Goal: Task Accomplishment & Management: Use online tool/utility

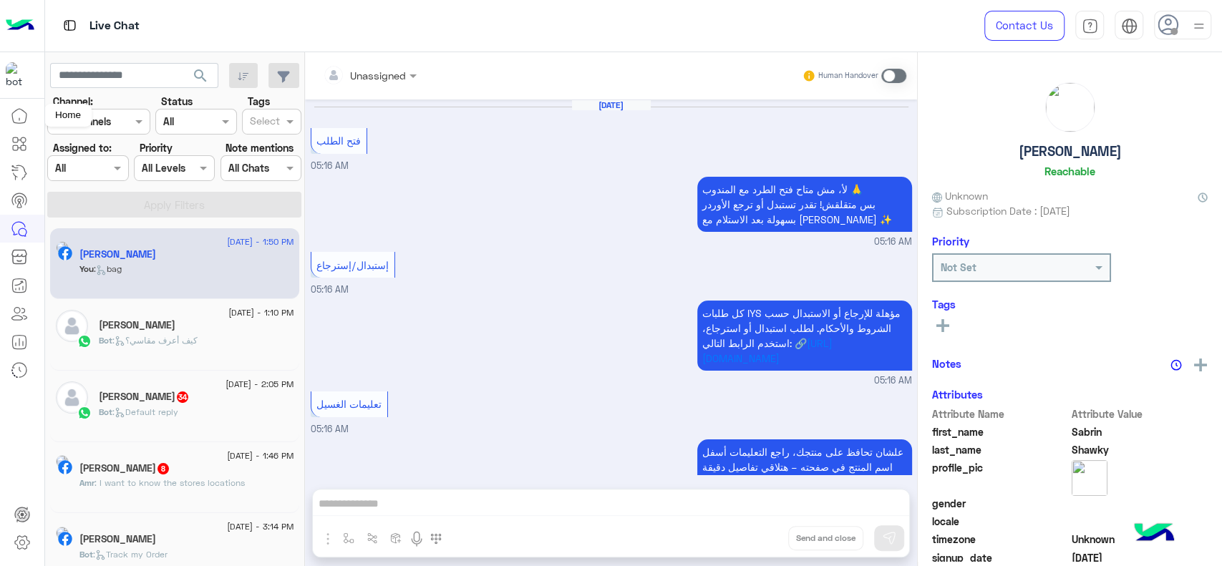
scroll to position [1010, 0]
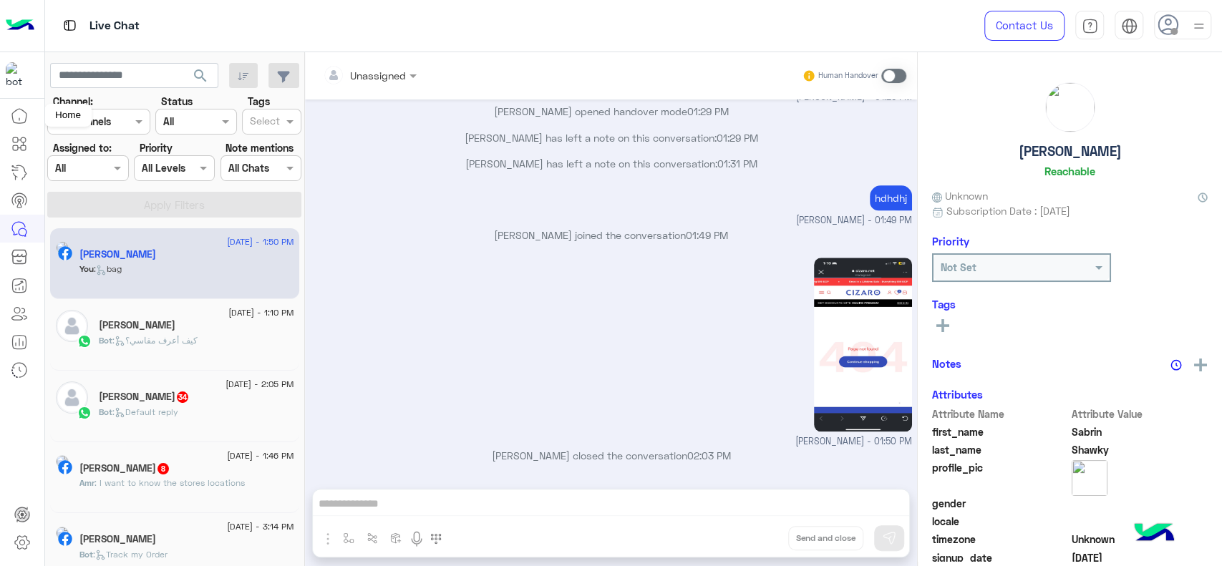
click at [29, 117] on link at bounding box center [19, 116] width 39 height 29
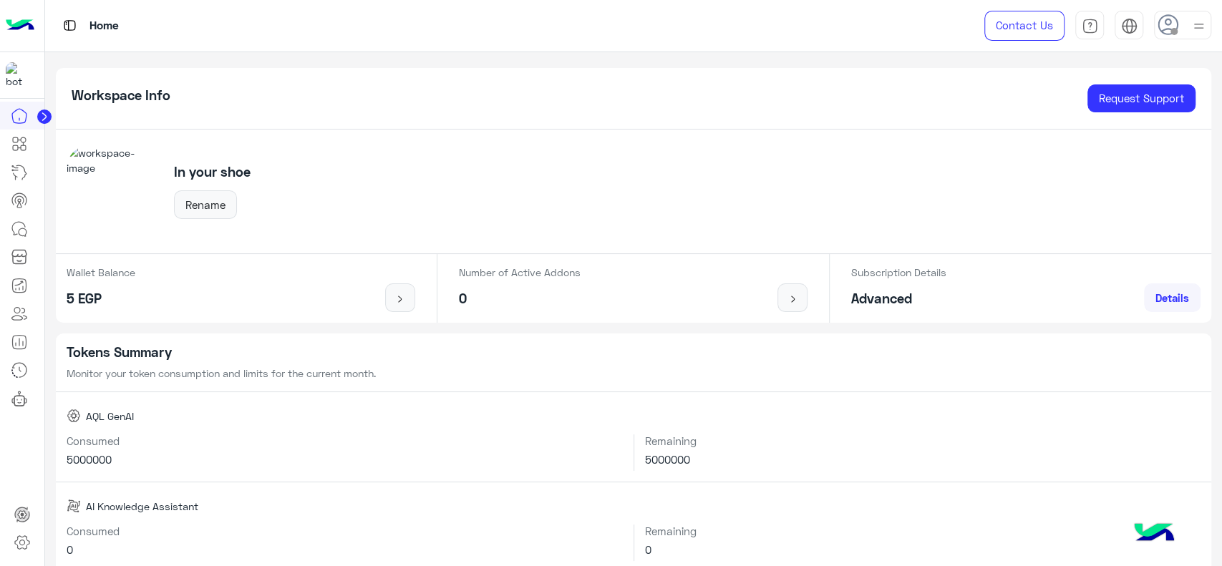
click at [43, 116] on icon at bounding box center [44, 116] width 4 height 7
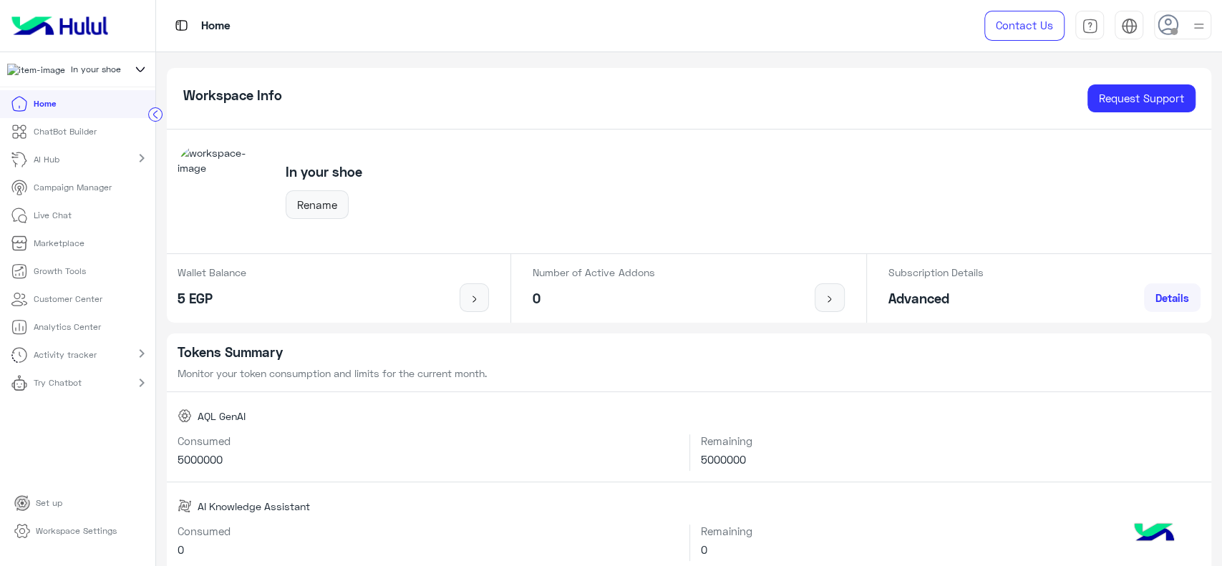
click at [140, 75] on icon at bounding box center [140, 69] width 16 height 17
click at [88, 122] on input "text" at bounding box center [79, 108] width 126 height 29
type input "***"
click at [74, 200] on span "[PERSON_NAME]" at bounding box center [104, 193] width 65 height 13
click at [54, 190] on p "Campaign Manager" at bounding box center [73, 187] width 78 height 13
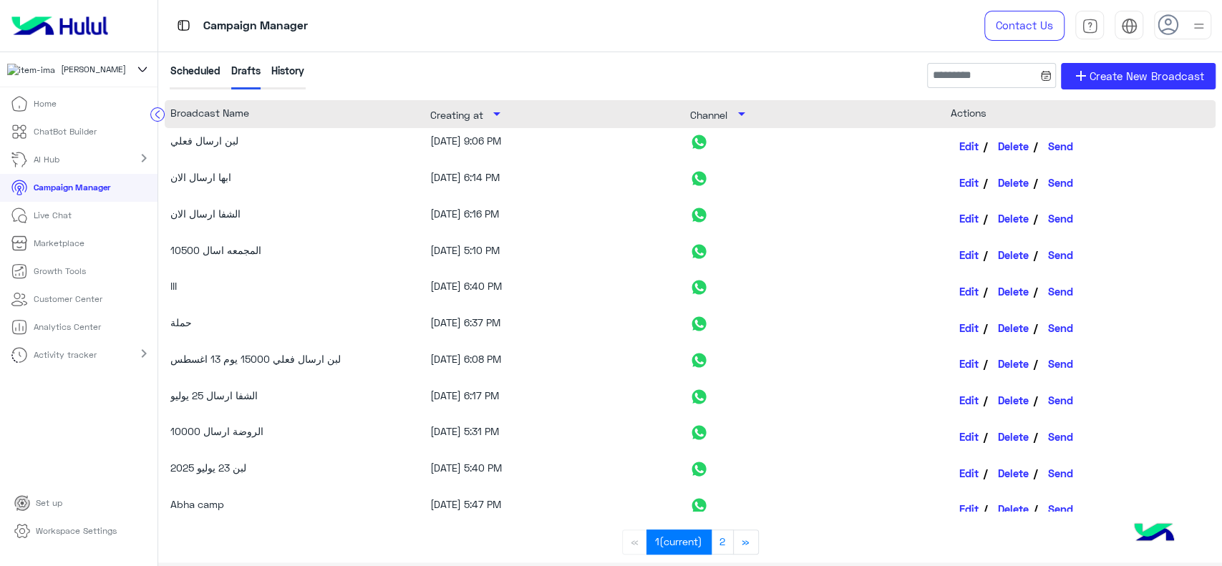
click at [296, 71] on div "History" at bounding box center [287, 76] width 33 height 26
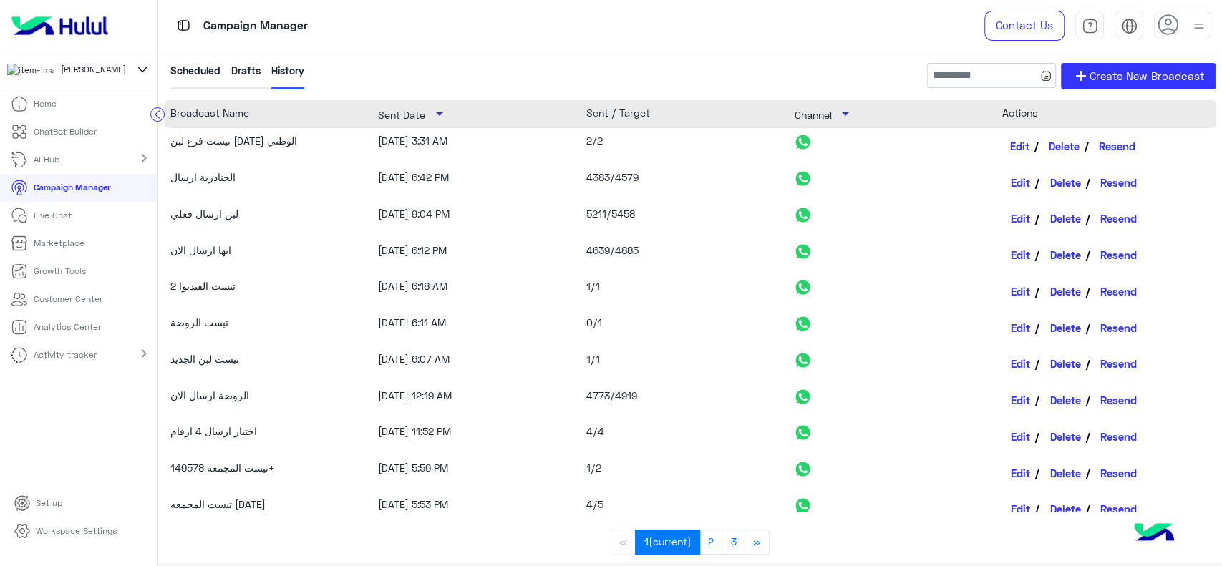
click at [1019, 148] on link "Edit" at bounding box center [1020, 146] width 37 height 24
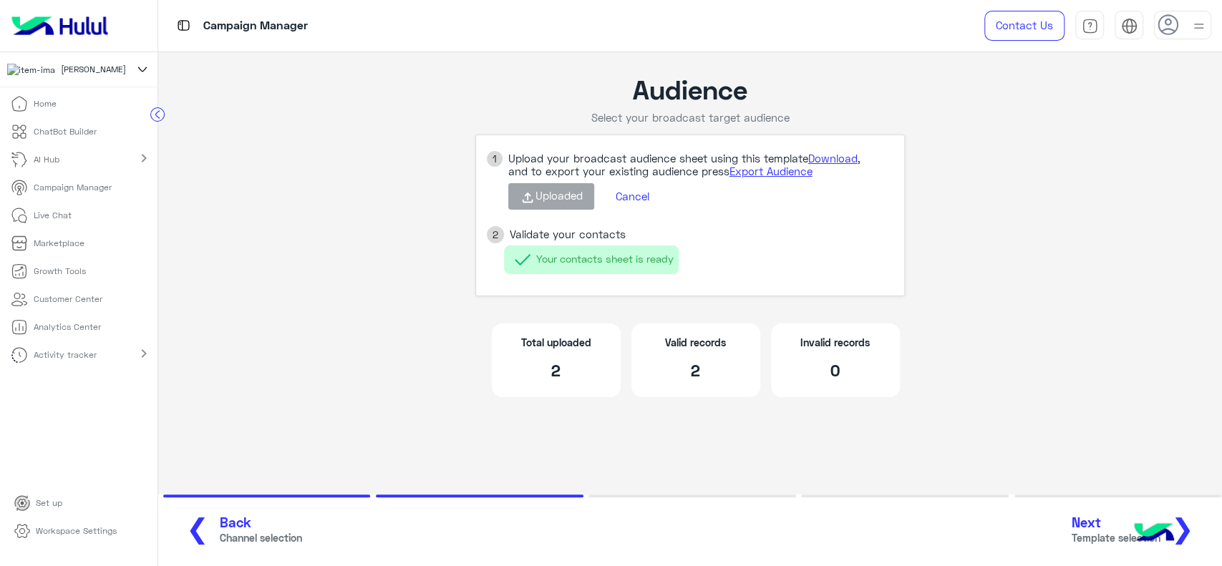
click at [628, 199] on button "Cancel" at bounding box center [632, 197] width 55 height 24
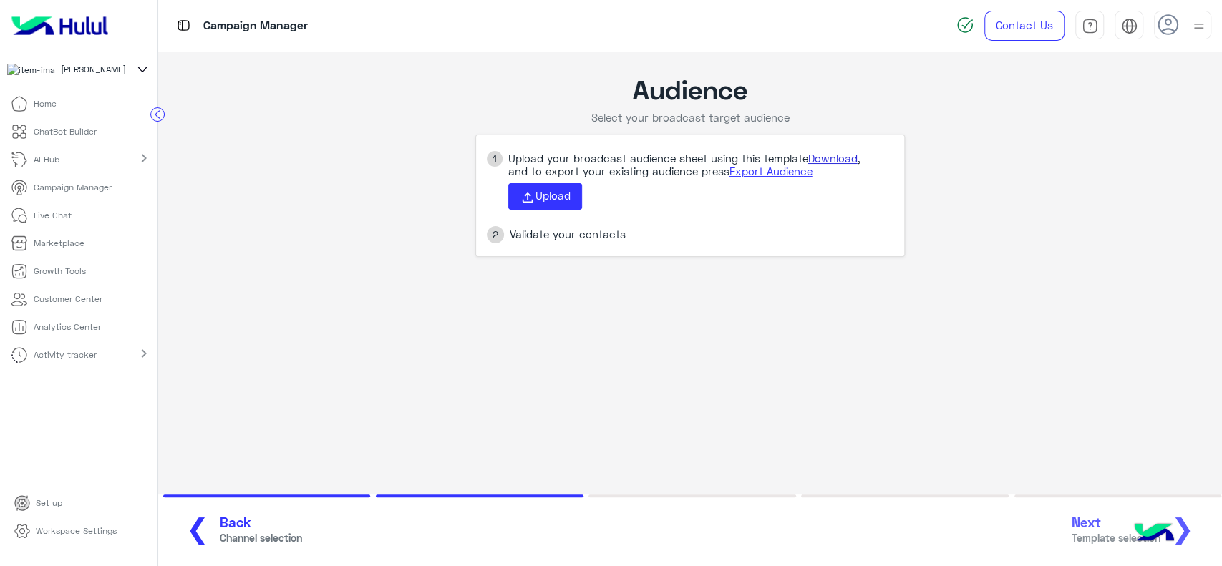
click at [830, 157] on link "Download" at bounding box center [832, 158] width 49 height 13
click at [532, 188] on button "Upload" at bounding box center [545, 196] width 74 height 27
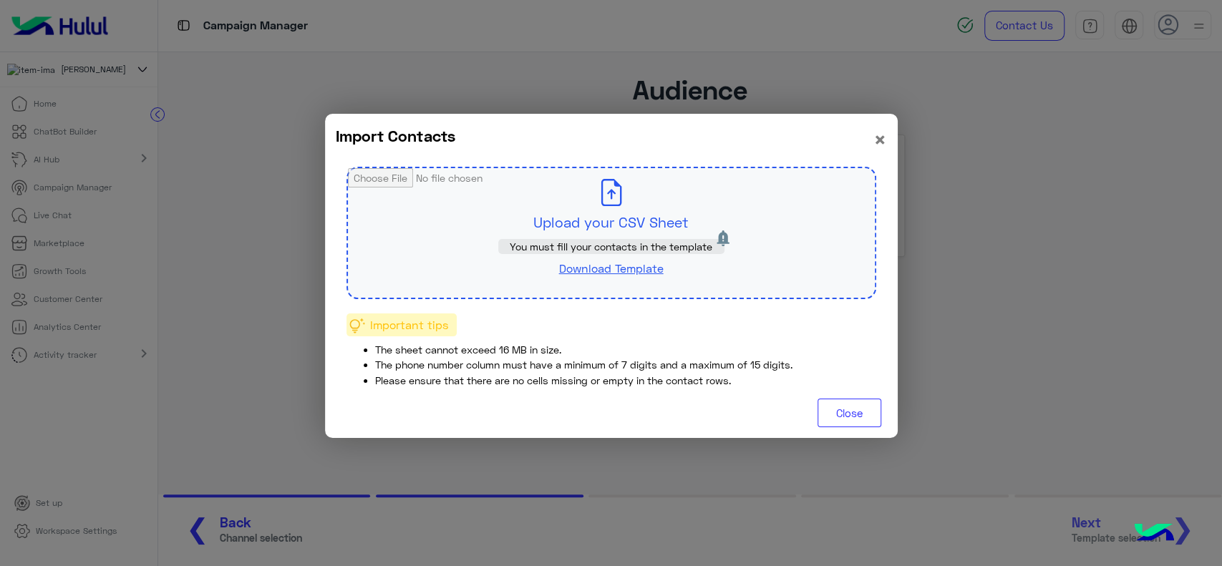
click at [632, 224] on input "file" at bounding box center [611, 233] width 527 height 130
type input "**********"
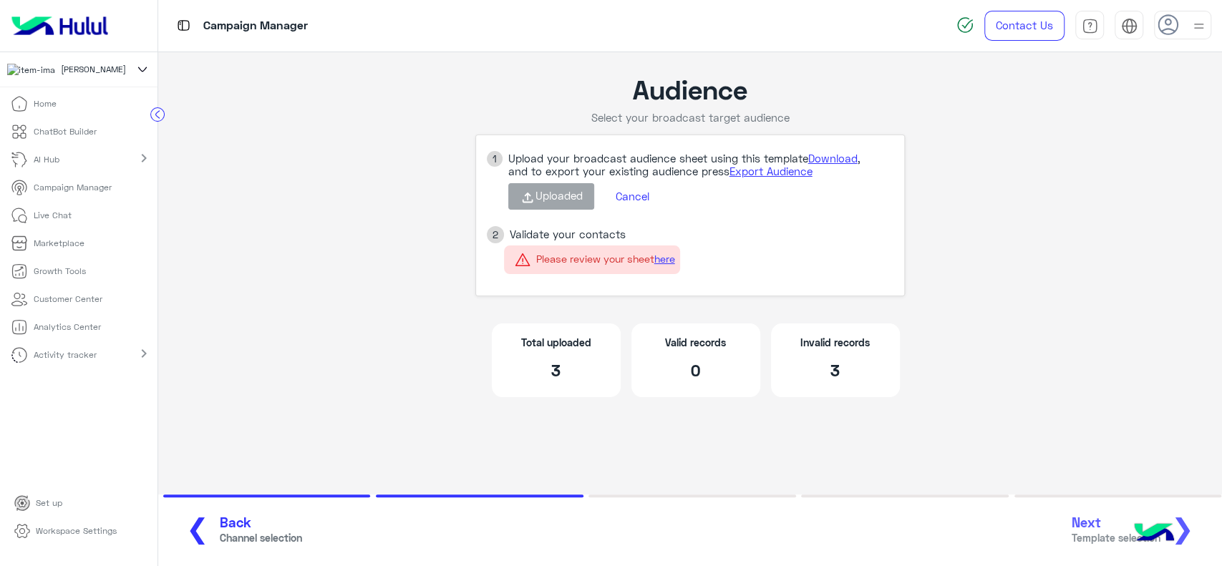
click at [628, 199] on button "Cancel" at bounding box center [632, 197] width 55 height 24
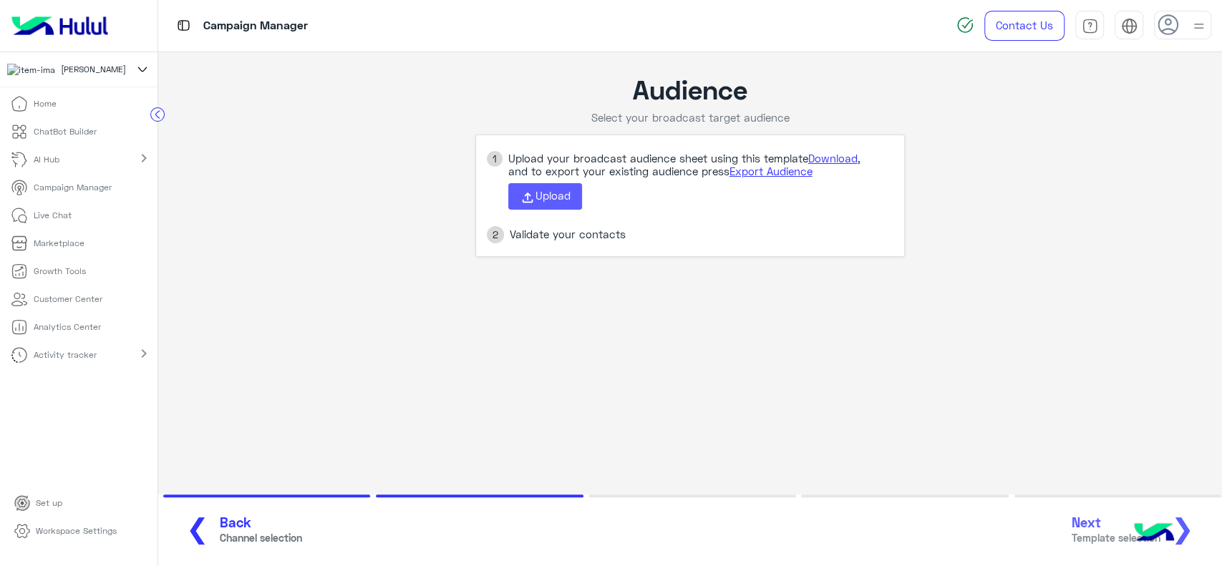
click at [549, 192] on span "Upload" at bounding box center [552, 195] width 35 height 13
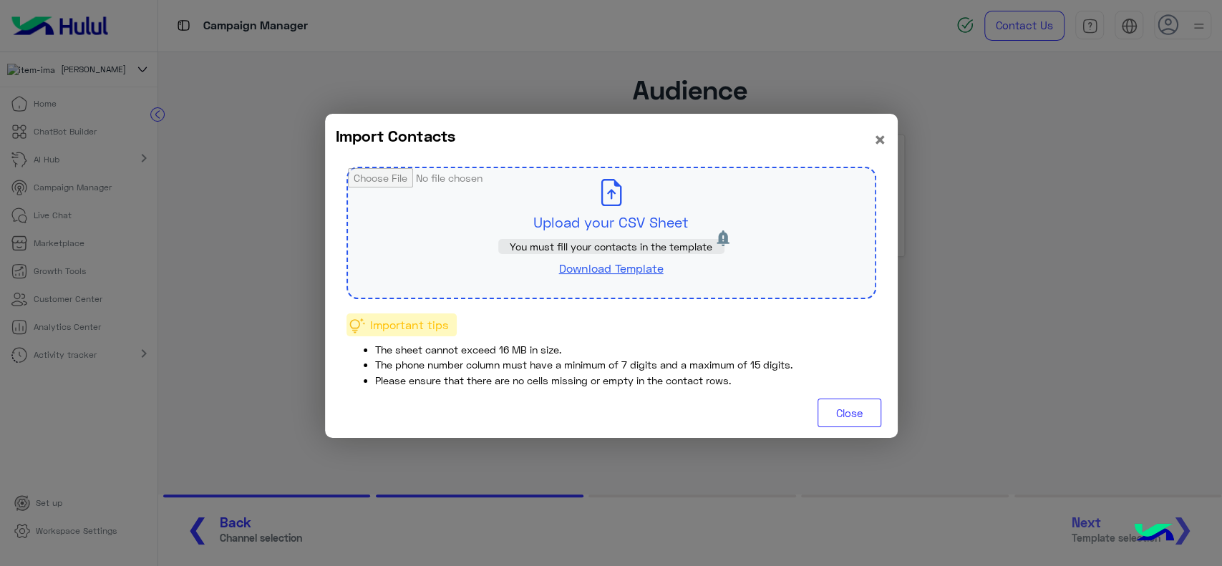
click at [549, 208] on input "file" at bounding box center [611, 233] width 527 height 130
type input "**********"
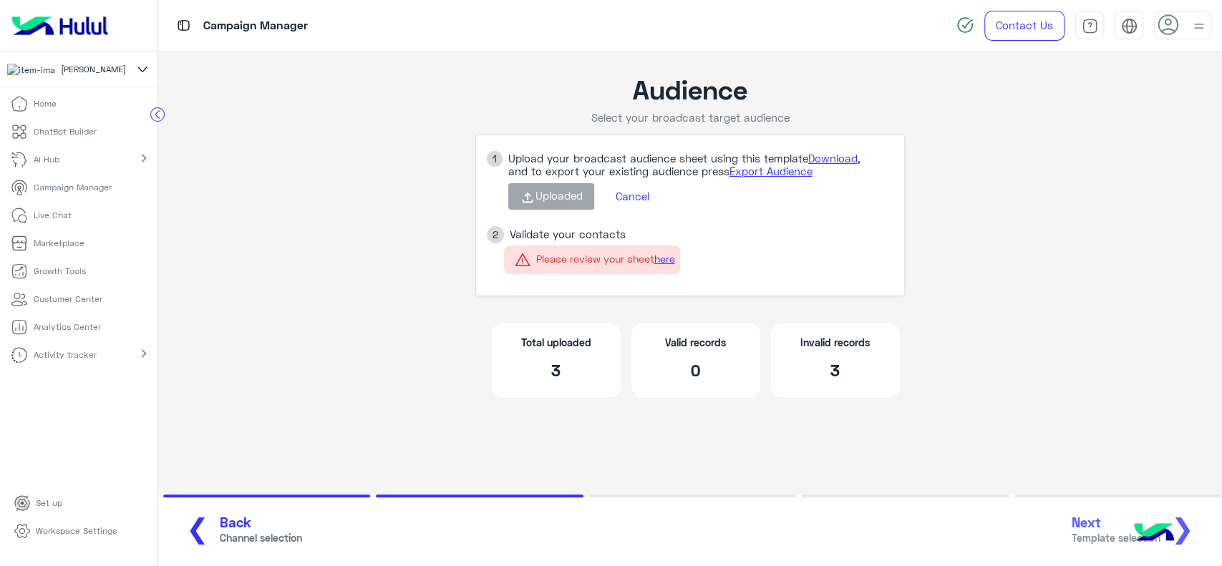
click at [636, 196] on button "Cancel" at bounding box center [632, 197] width 55 height 24
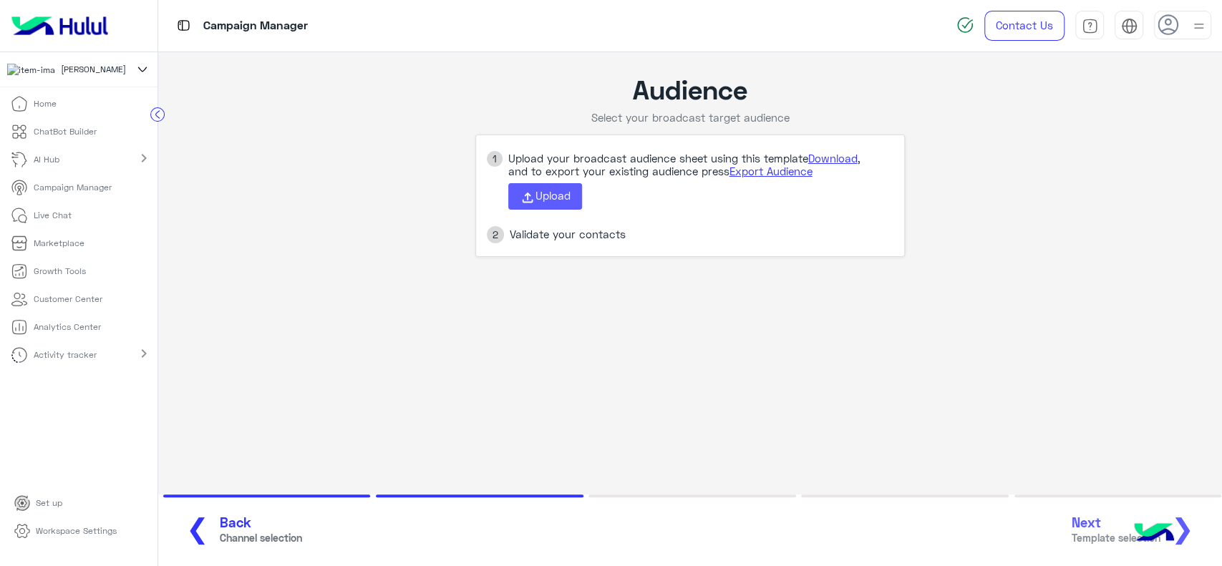
click at [560, 196] on span "Upload" at bounding box center [552, 195] width 35 height 13
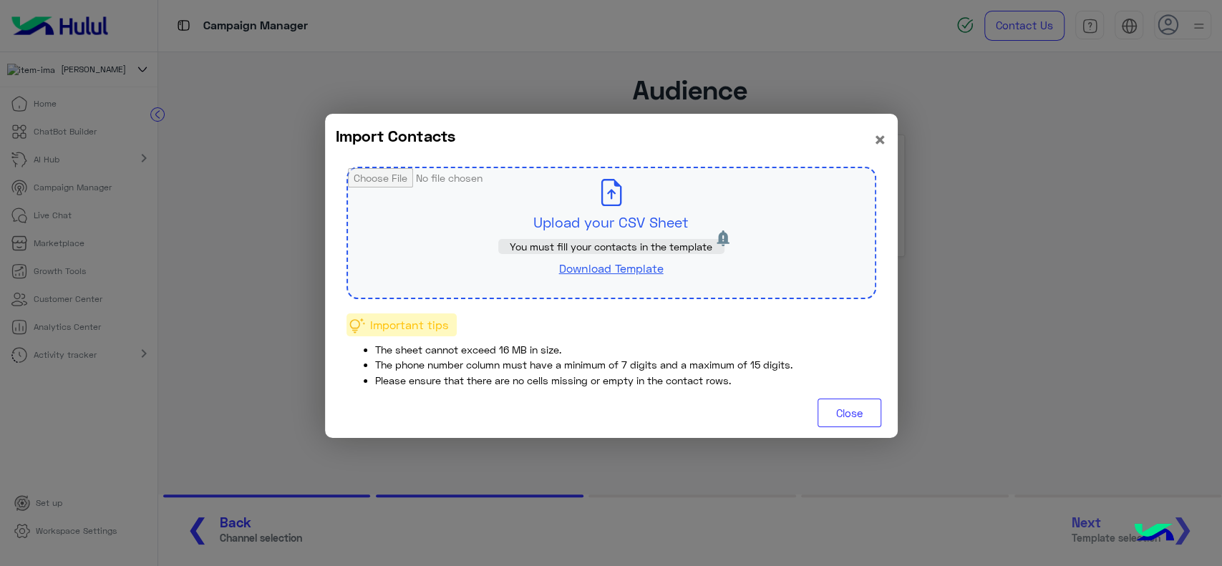
click at [555, 198] on input "file" at bounding box center [611, 233] width 527 height 130
type input "**********"
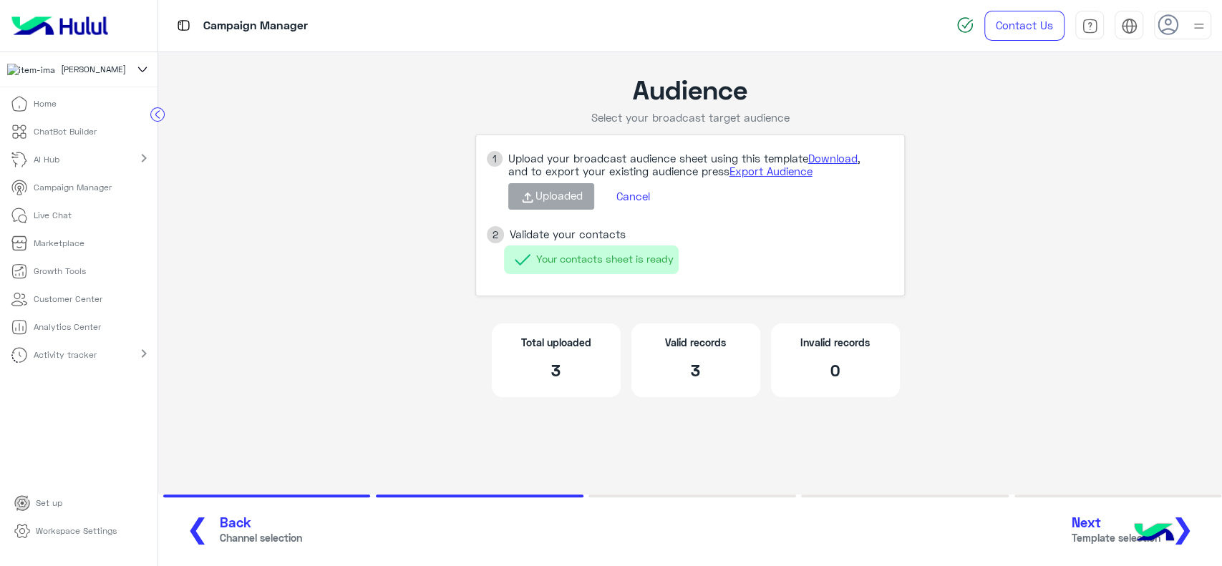
click at [1199, 527] on button "Next Template selection ❯" at bounding box center [1138, 530] width 142 height 39
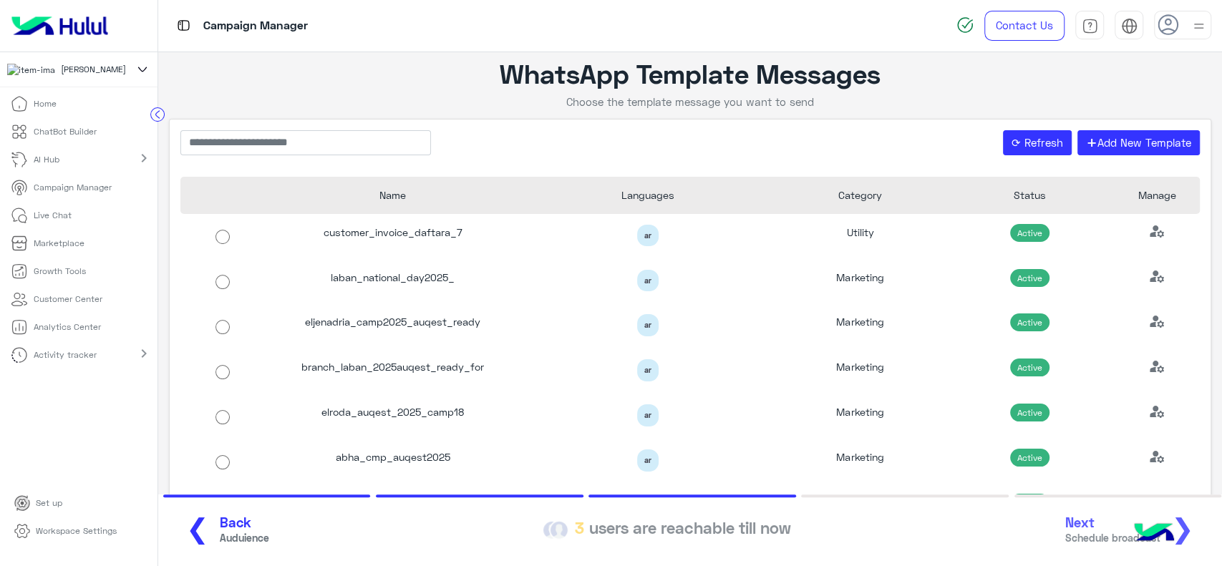
click at [813, 242] on div "Utility" at bounding box center [860, 236] width 170 height 45
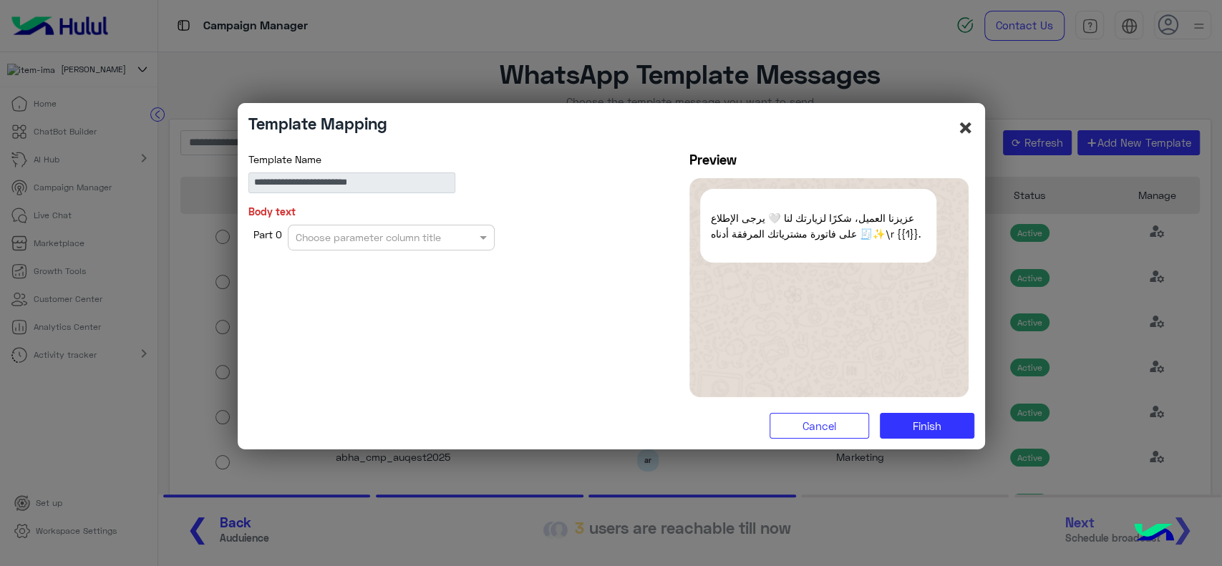
click at [965, 128] on button "×" at bounding box center [965, 127] width 17 height 27
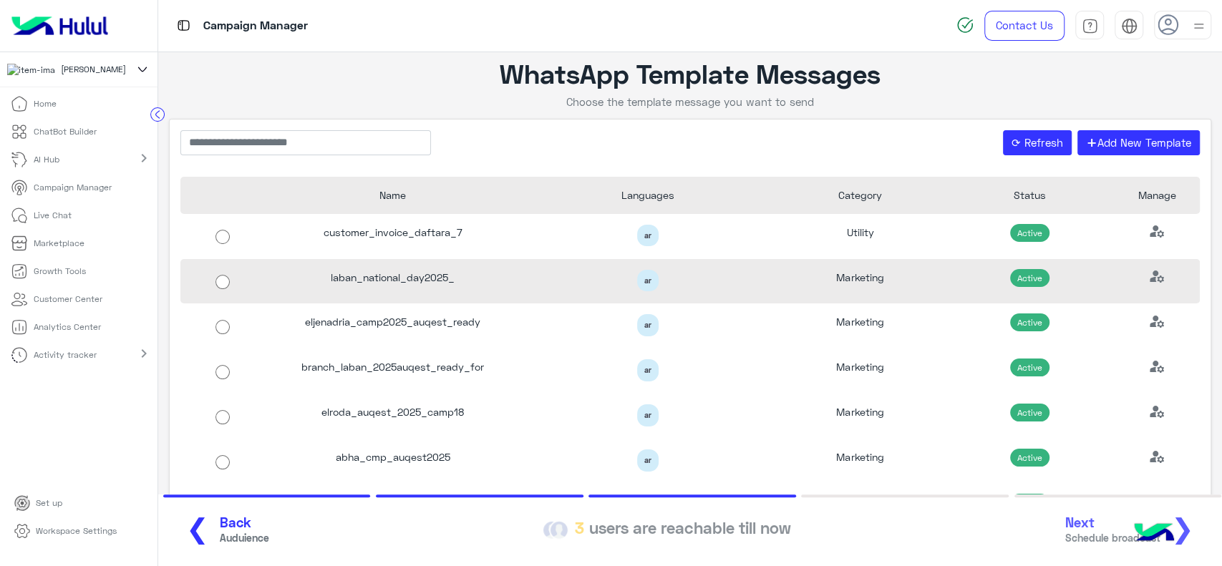
click at [508, 268] on div "laban_national_day2025_" at bounding box center [392, 281] width 255 height 45
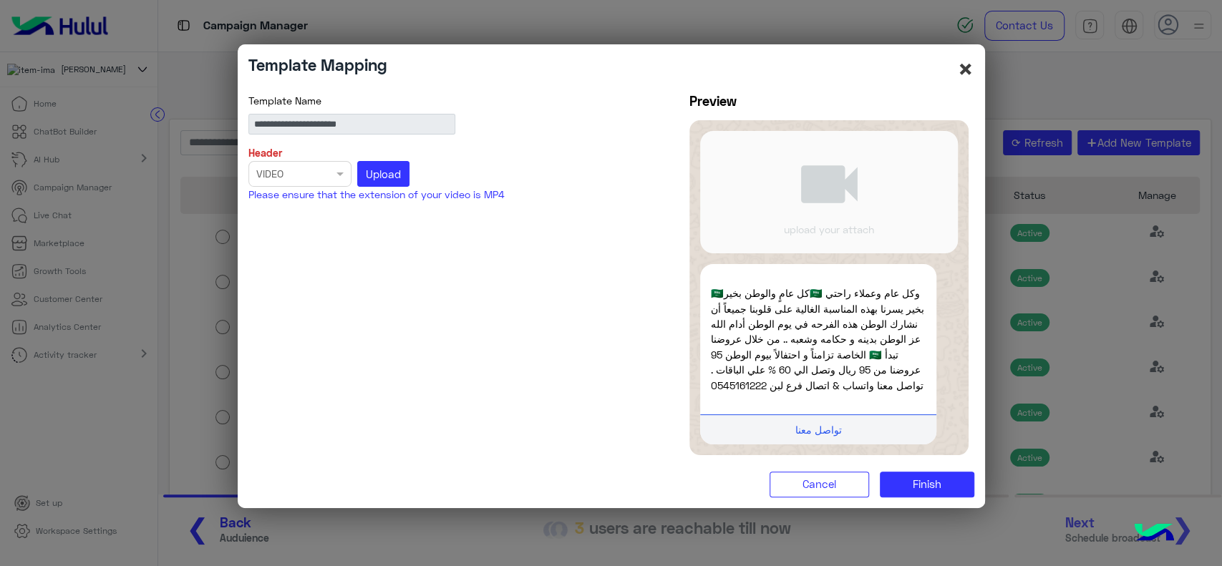
click at [965, 64] on button "×" at bounding box center [965, 68] width 17 height 27
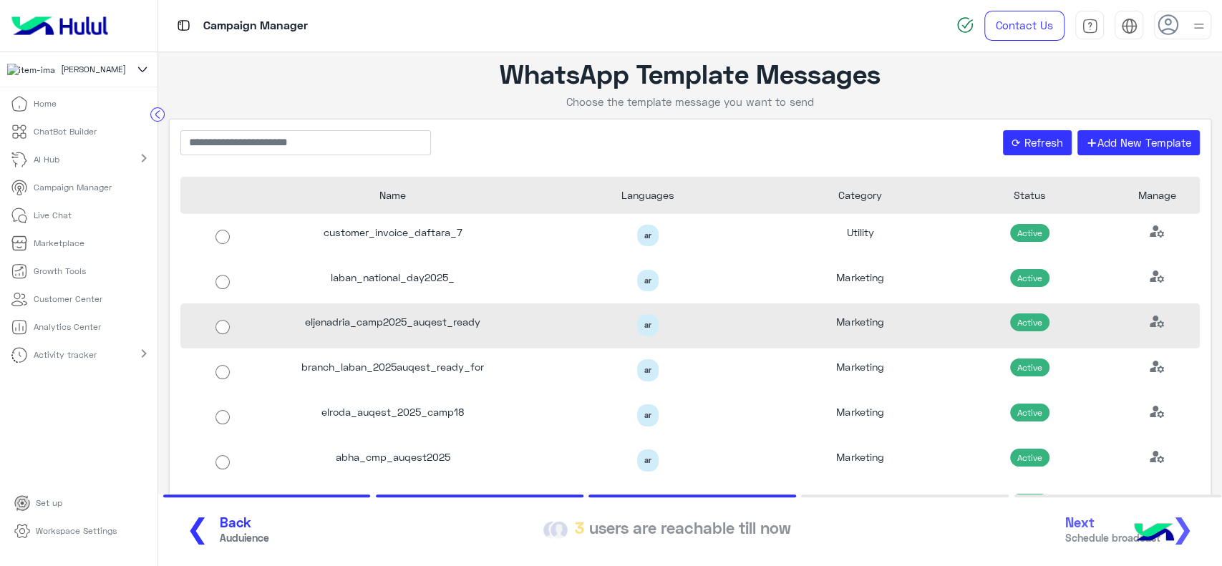
click at [504, 341] on div "eljenadria_camp2025_auqest_ready" at bounding box center [392, 325] width 255 height 45
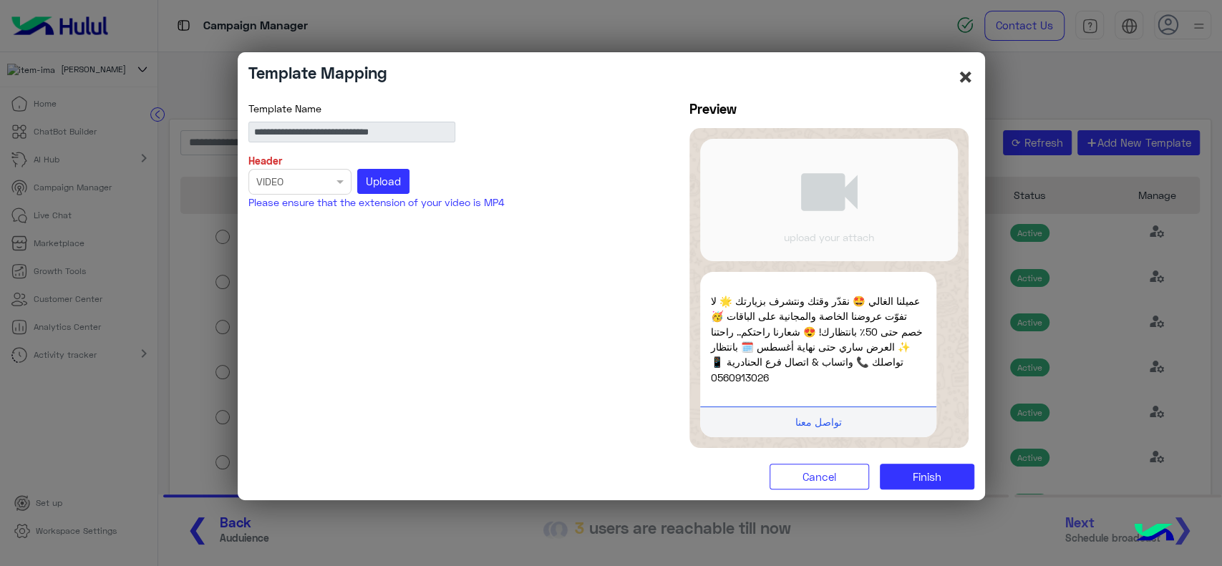
click at [962, 87] on button "×" at bounding box center [965, 76] width 17 height 27
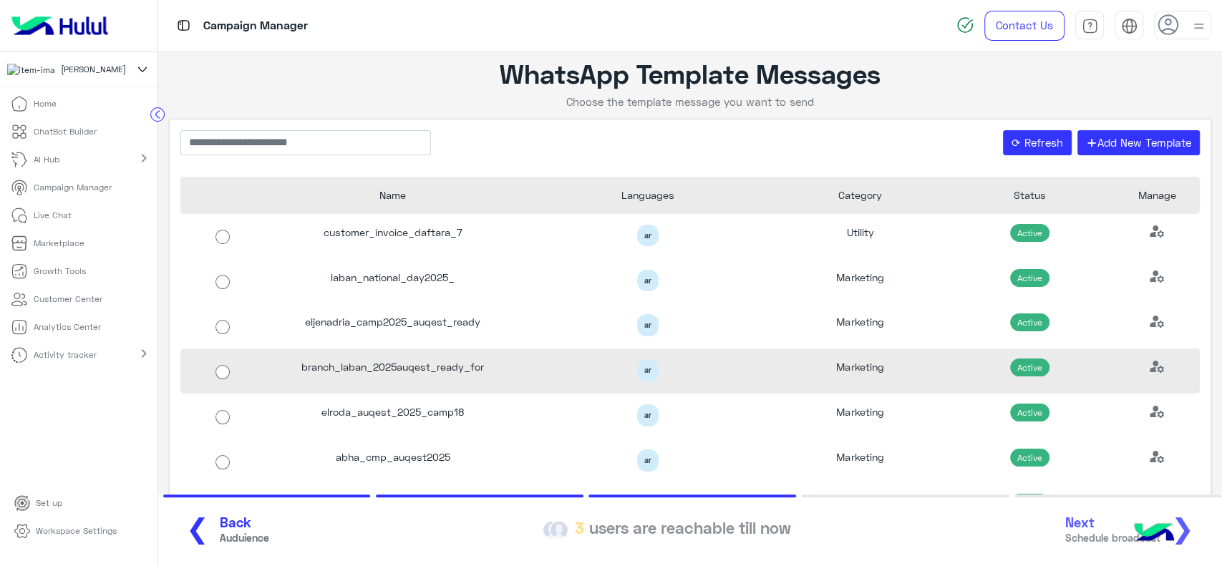
click at [537, 369] on div "ar" at bounding box center [647, 370] width 233 height 22
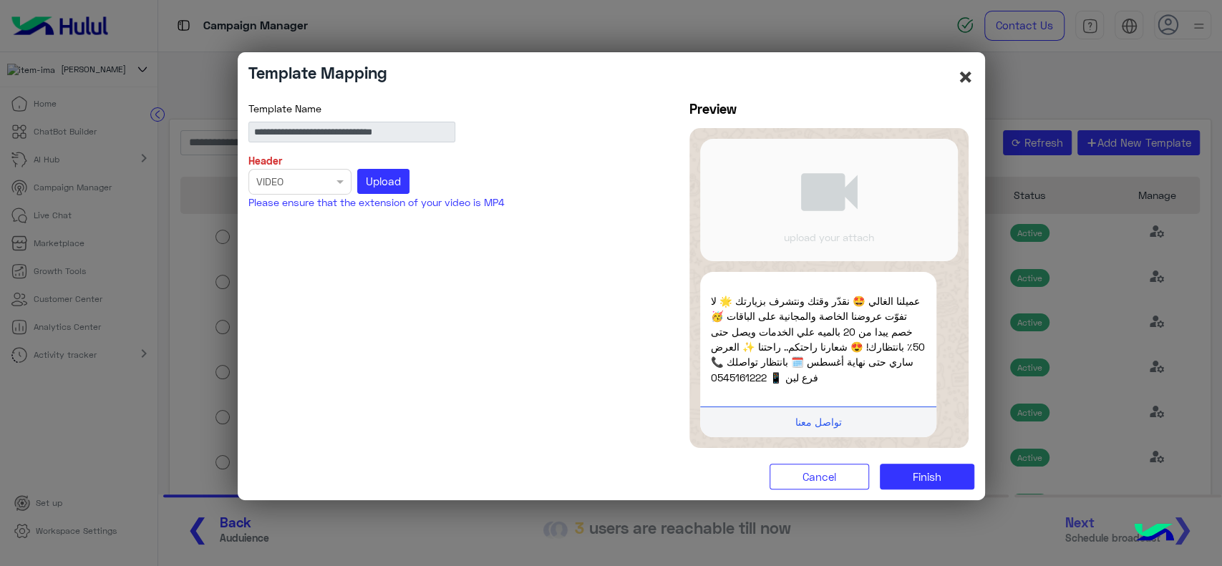
click at [970, 82] on button "×" at bounding box center [965, 76] width 17 height 27
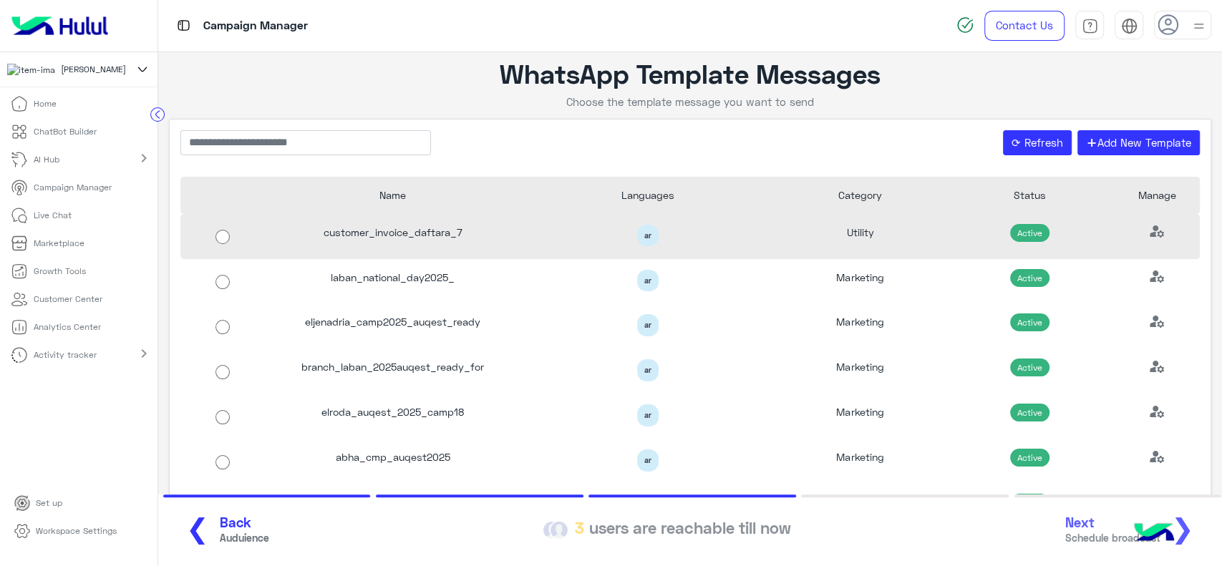
click at [572, 248] on div "ar" at bounding box center [647, 236] width 255 height 45
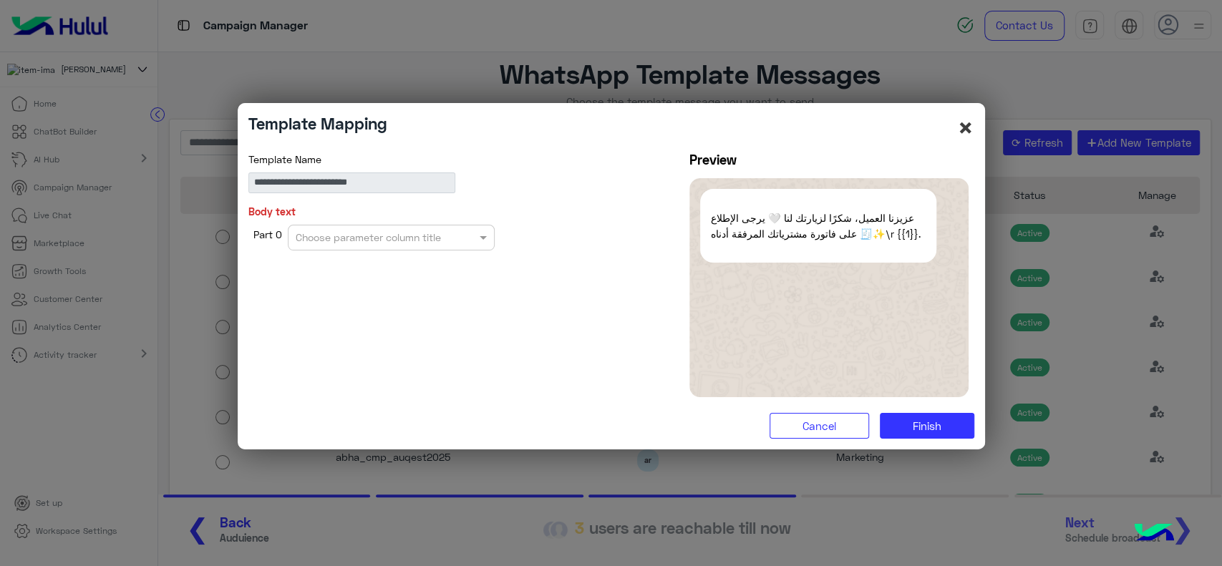
click at [967, 127] on button "×" at bounding box center [965, 127] width 17 height 27
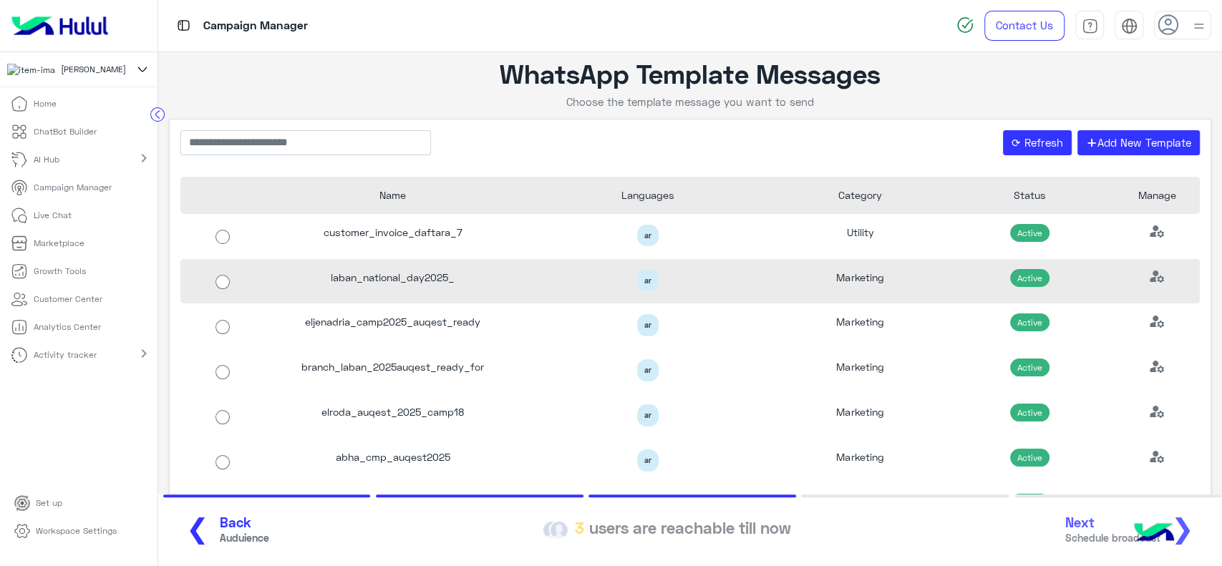
click at [451, 278] on div "laban_national_day2025_" at bounding box center [392, 281] width 255 height 45
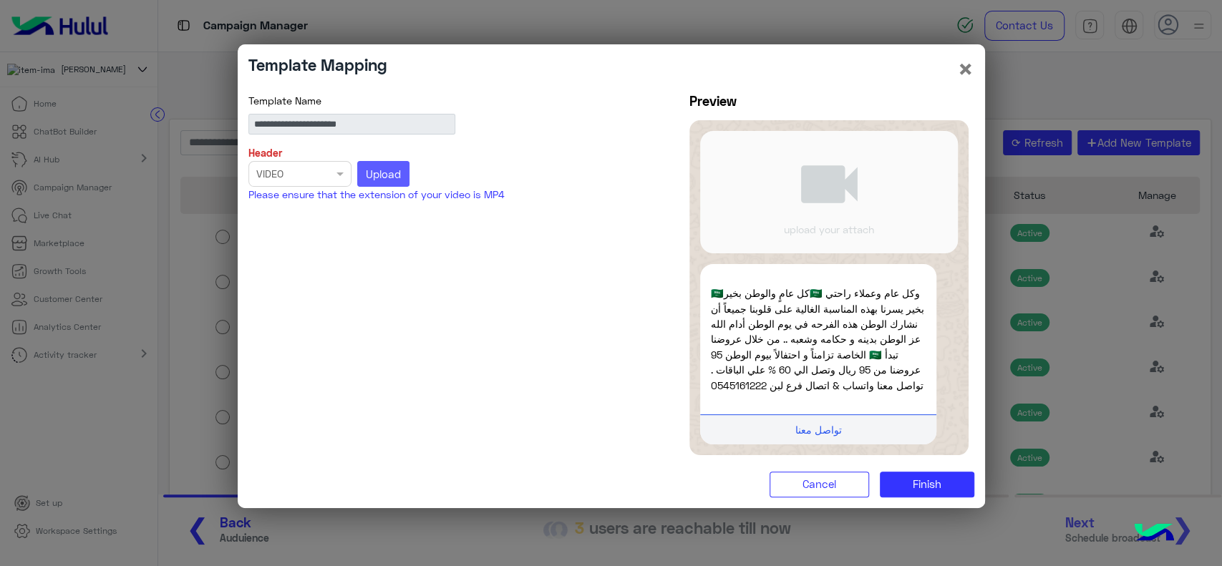
click at [383, 169] on span "Upload" at bounding box center [383, 173] width 35 height 13
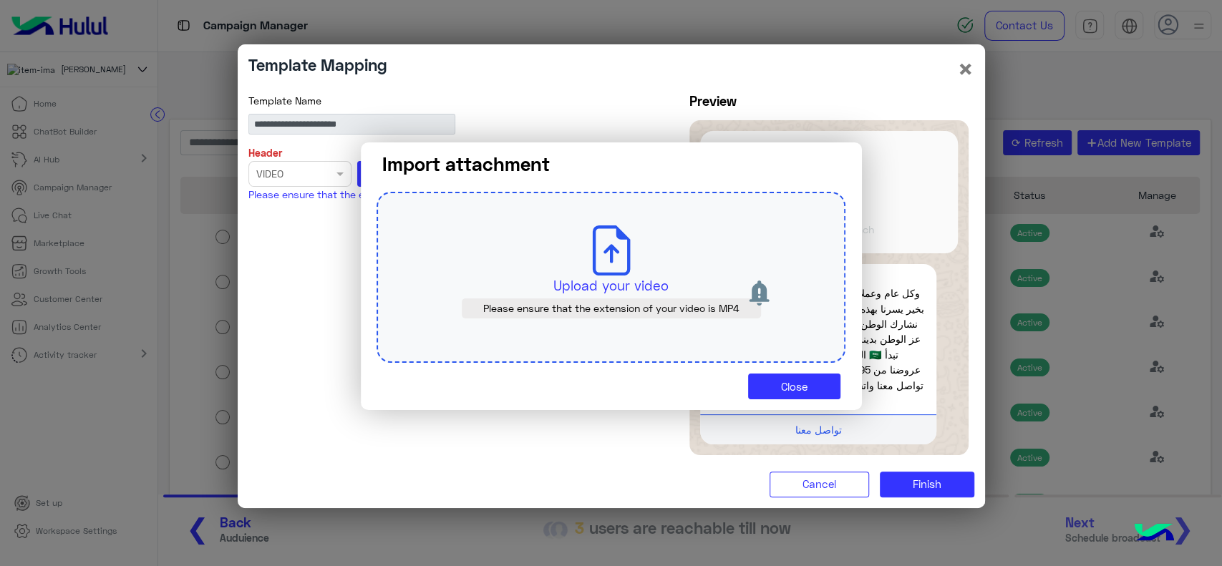
click at [590, 277] on p "Upload your video" at bounding box center [610, 286] width 401 height 20
click at [773, 382] on button "Close" at bounding box center [794, 387] width 92 height 26
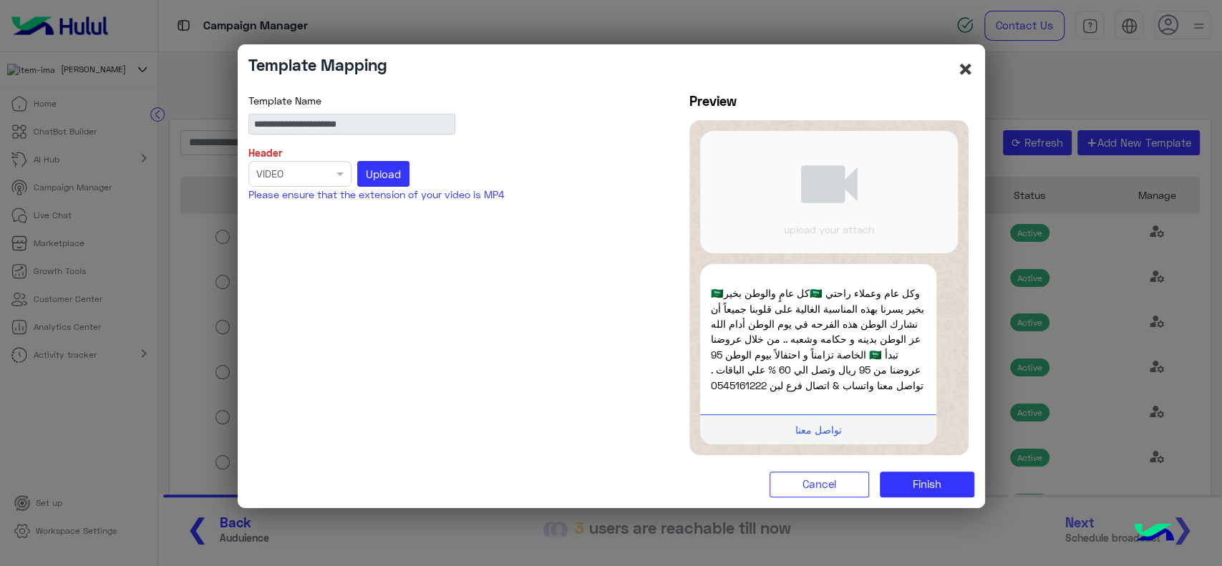
click at [962, 63] on button "×" at bounding box center [965, 68] width 17 height 27
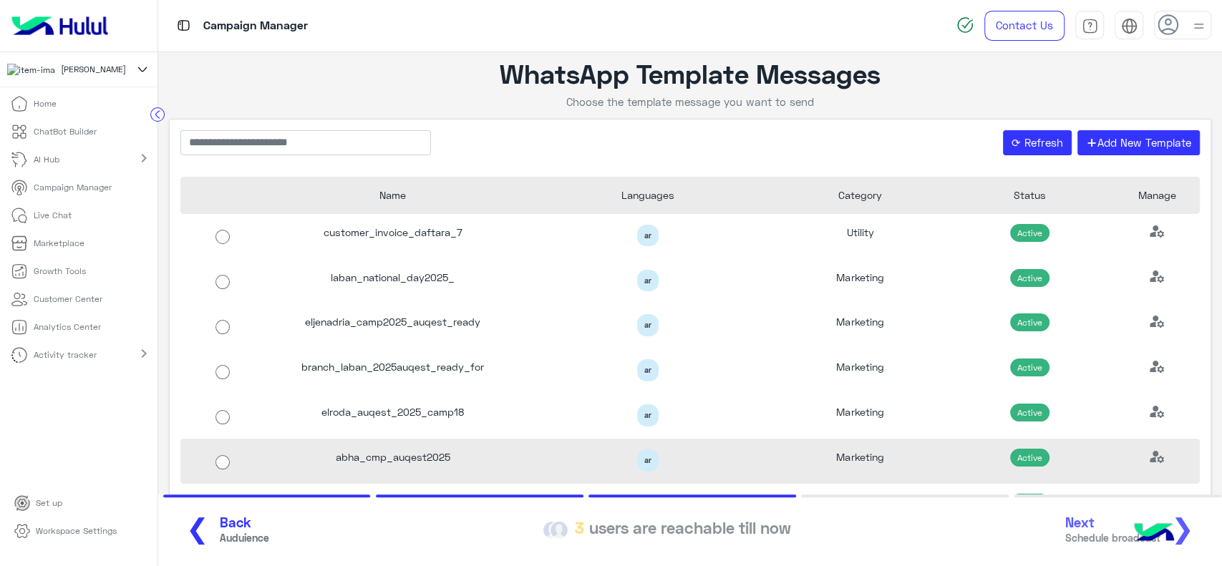
click at [653, 455] on div "ar" at bounding box center [647, 460] width 233 height 22
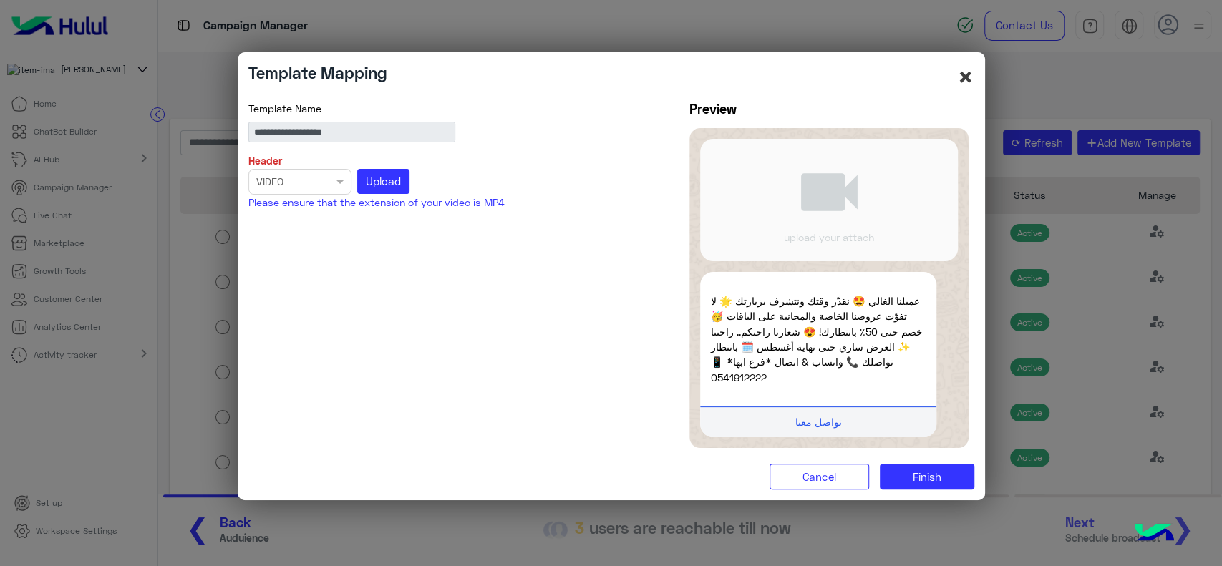
click at [967, 77] on button "×" at bounding box center [965, 76] width 17 height 27
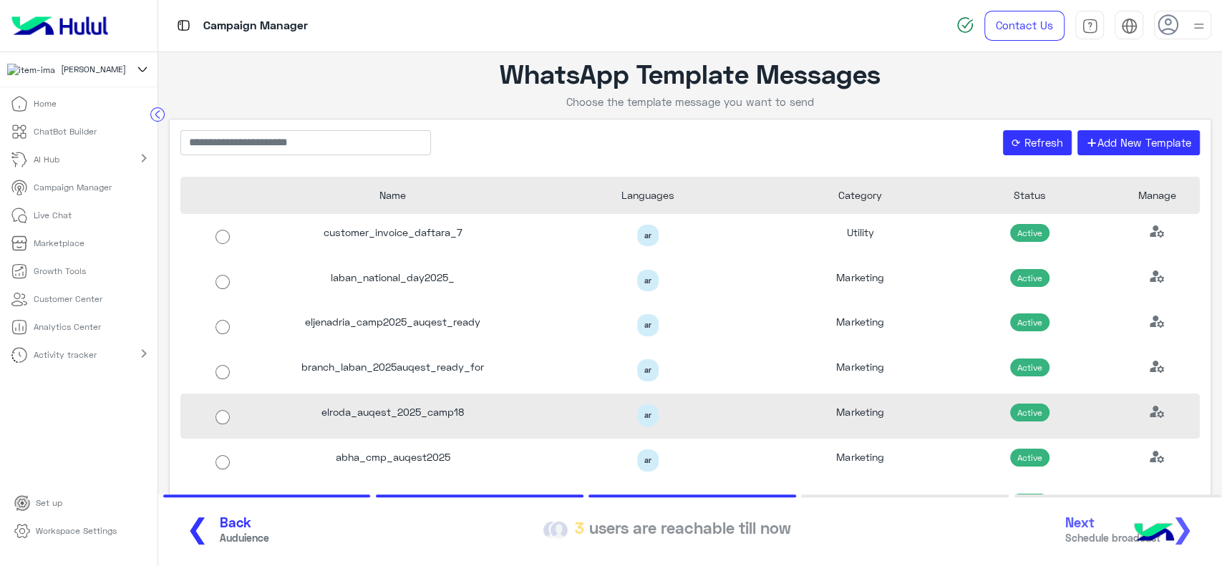
click at [801, 404] on div "Marketing" at bounding box center [860, 416] width 170 height 45
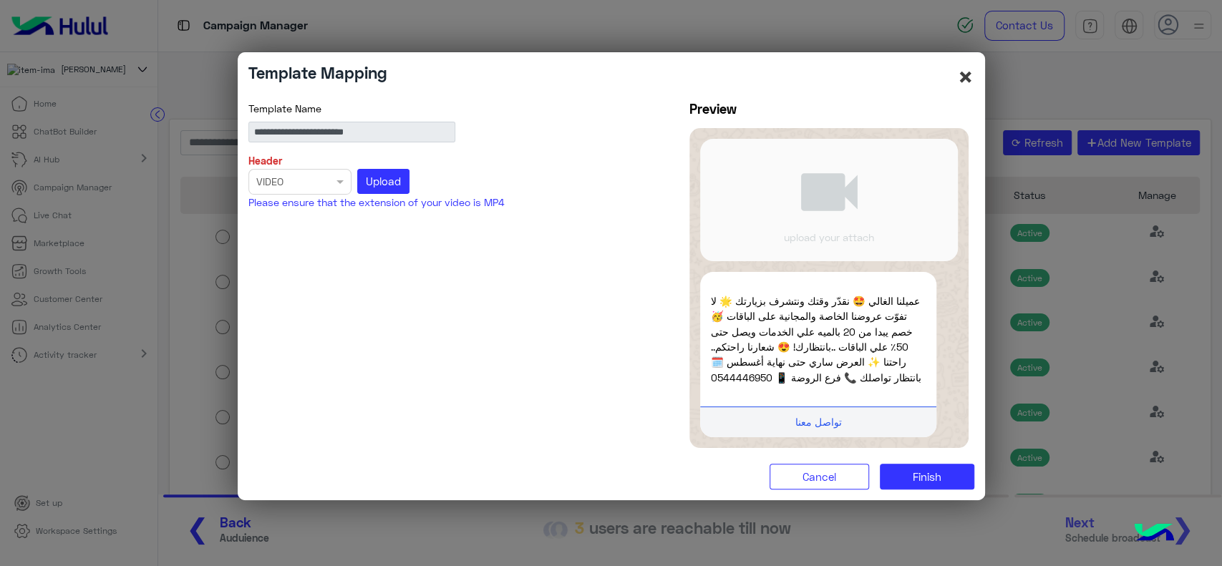
click at [960, 83] on button "×" at bounding box center [965, 76] width 17 height 27
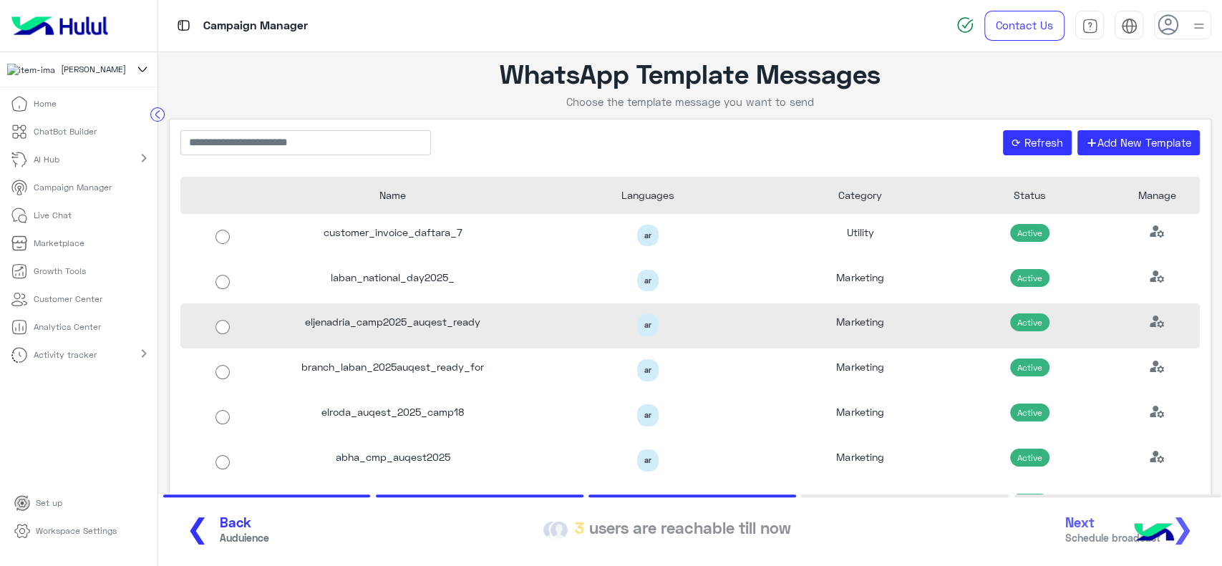
click at [817, 323] on div "Marketing" at bounding box center [860, 325] width 170 height 45
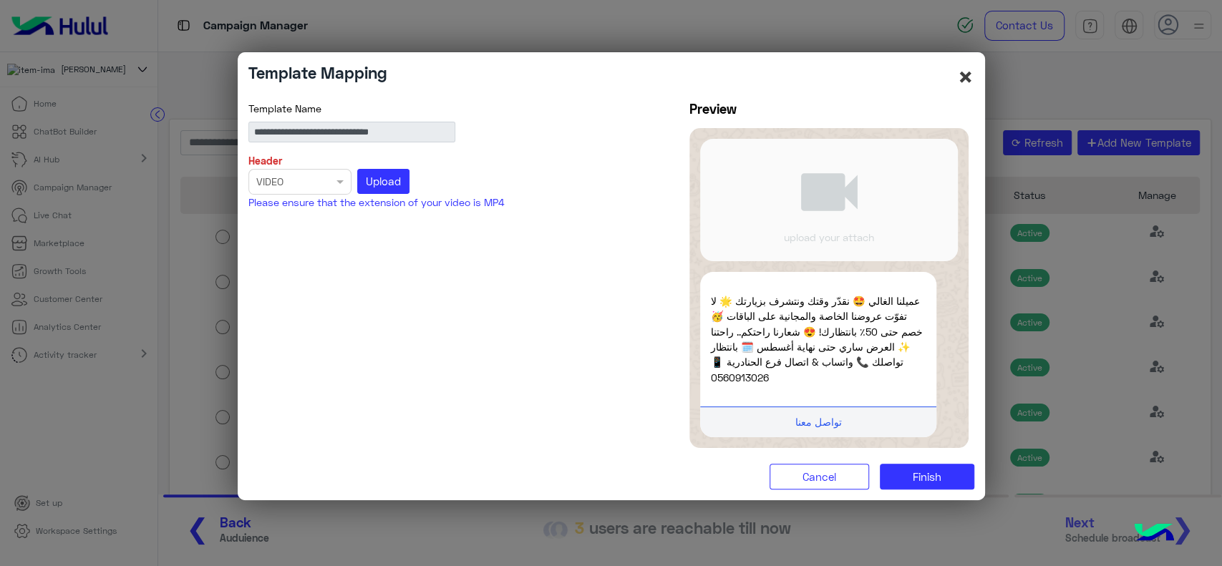
click at [966, 75] on button "×" at bounding box center [965, 76] width 17 height 27
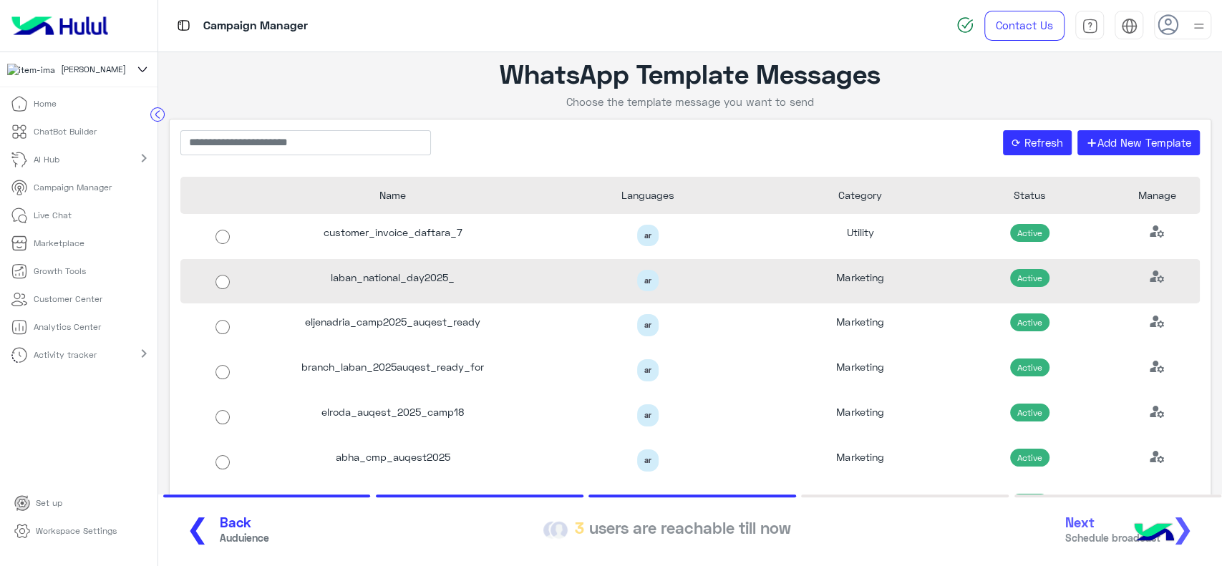
click at [547, 277] on div "ar" at bounding box center [647, 281] width 233 height 22
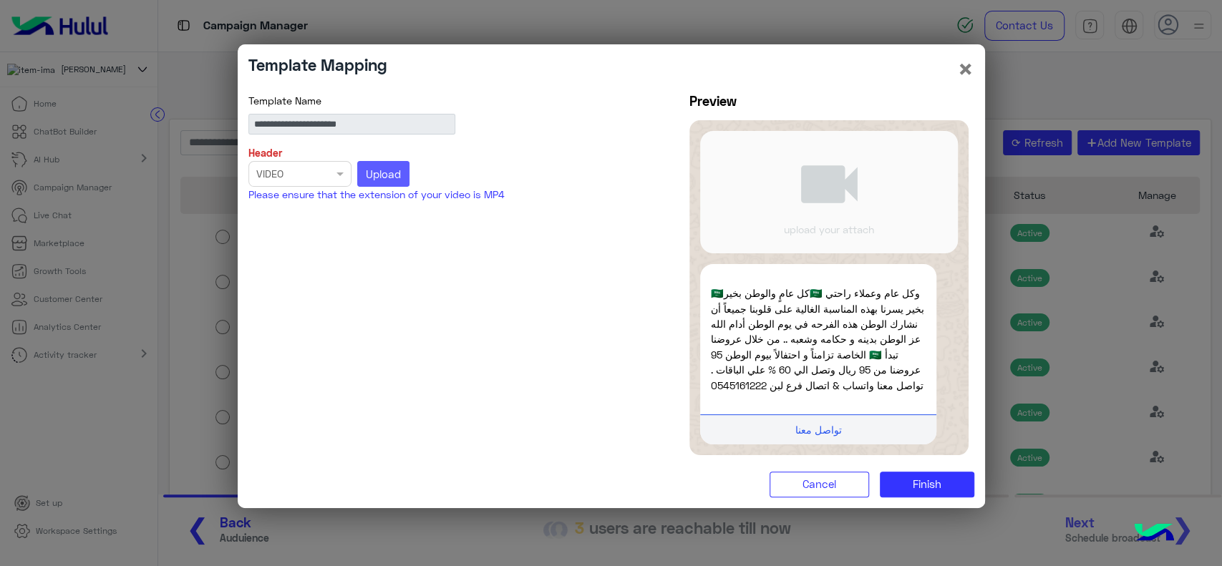
click at [391, 173] on button "Upload" at bounding box center [383, 174] width 53 height 26
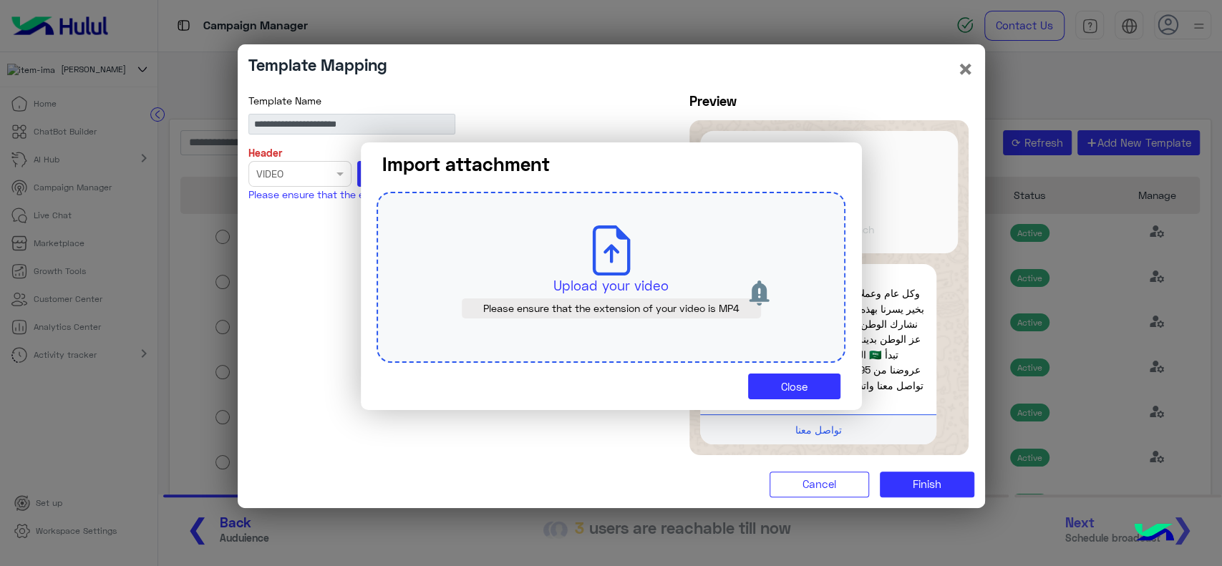
click at [546, 295] on p "Upload your video" at bounding box center [610, 286] width 401 height 20
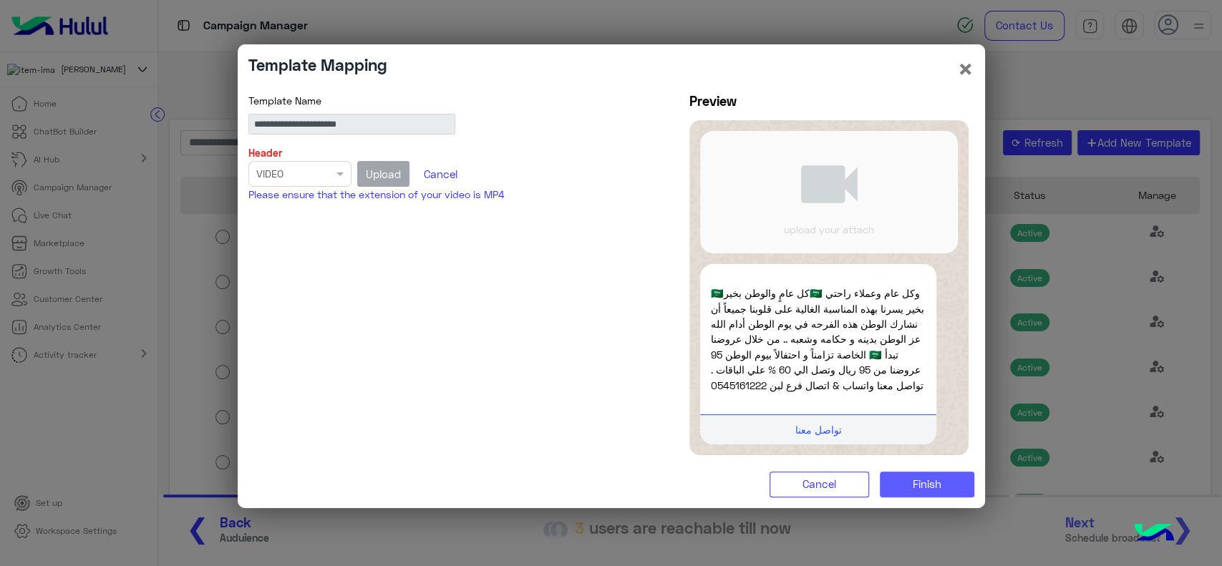
click at [947, 484] on button "Finish" at bounding box center [926, 485] width 94 height 26
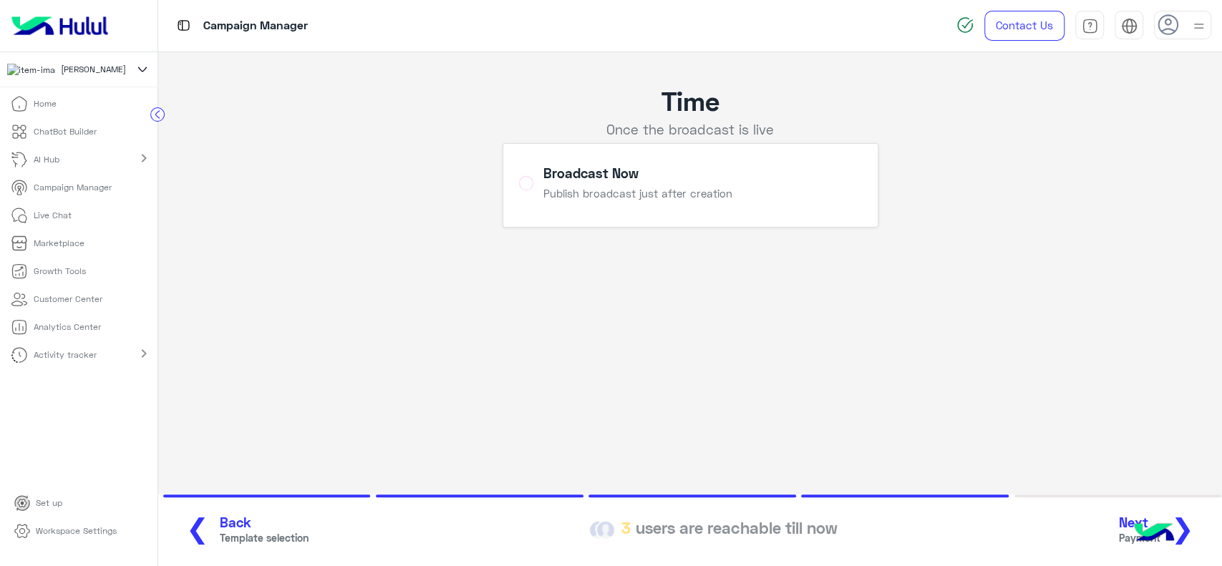
click at [1191, 526] on span "❯" at bounding box center [1182, 528] width 23 height 32
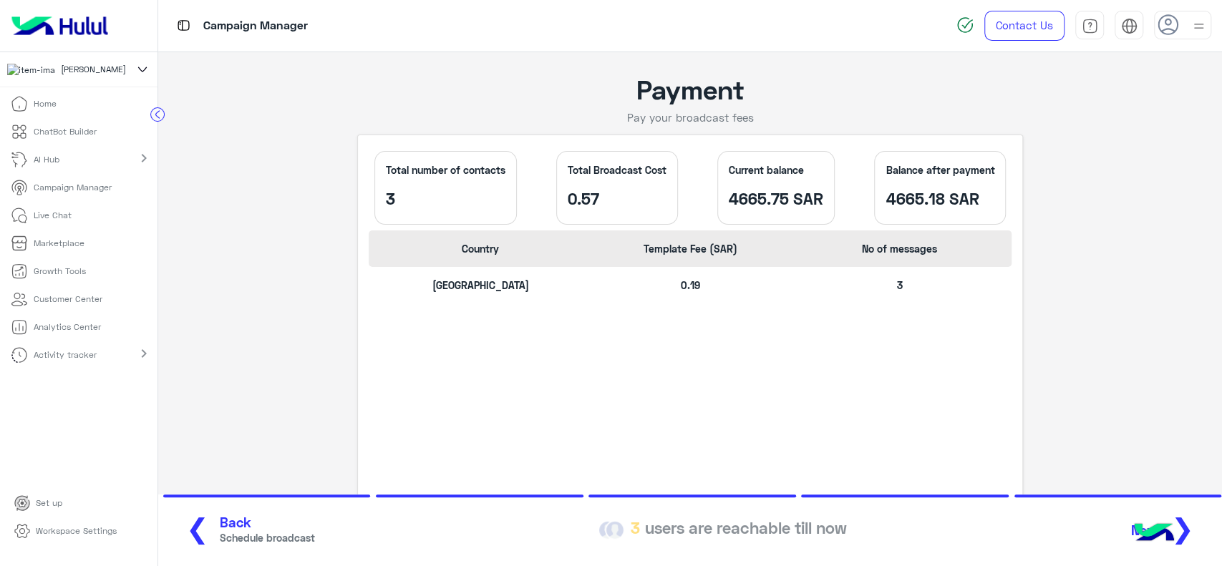
click at [1191, 526] on span "❯" at bounding box center [1182, 528] width 23 height 32
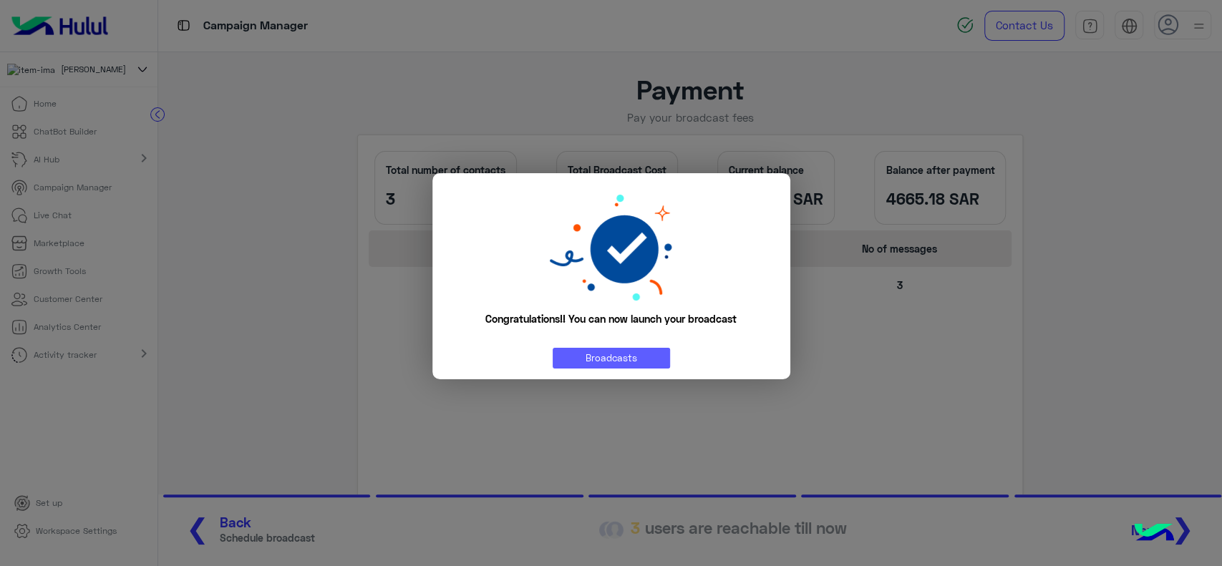
click at [618, 360] on link "Broadcasts" at bounding box center [610, 358] width 117 height 21
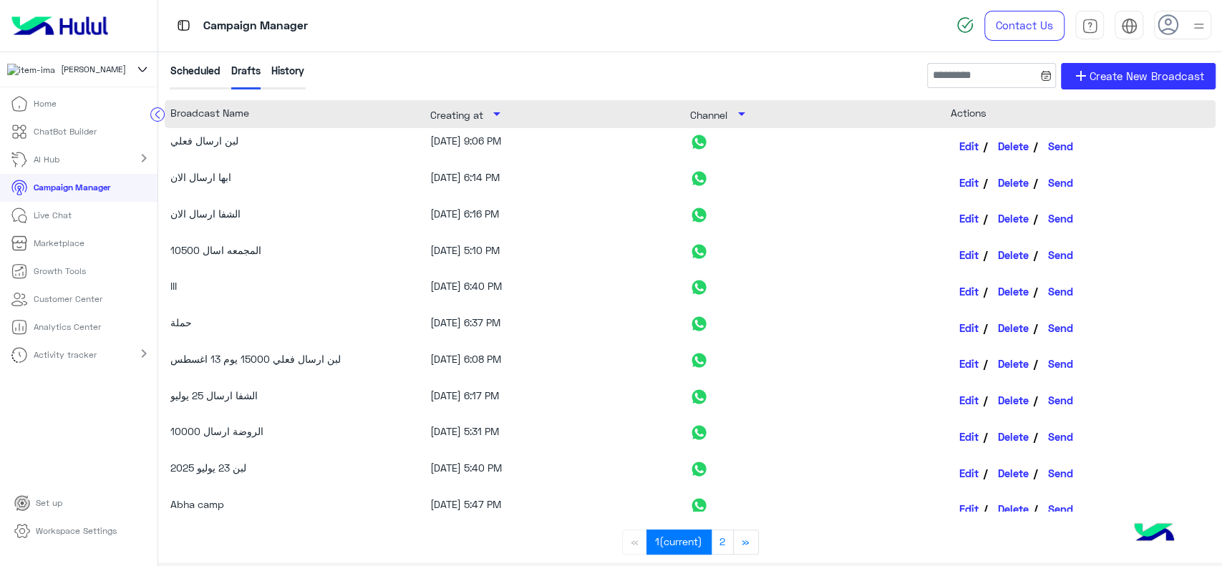
click at [291, 74] on div "History" at bounding box center [287, 76] width 33 height 26
click at [287, 64] on div "History" at bounding box center [287, 76] width 33 height 26
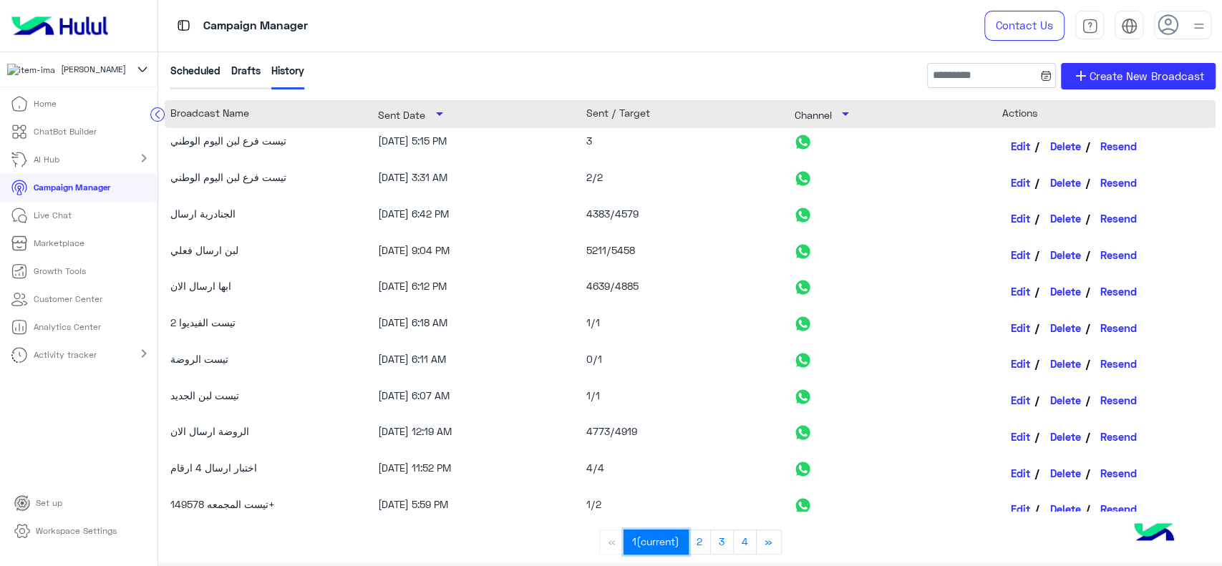
click at [635, 537] on link "1 (current)" at bounding box center [655, 542] width 65 height 25
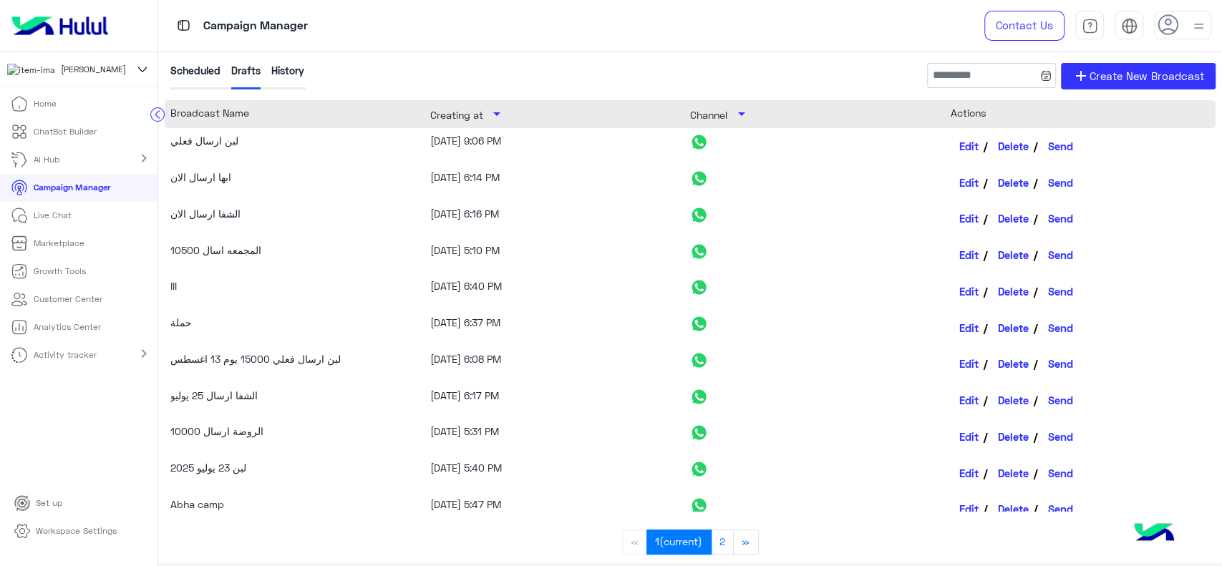
click at [284, 72] on div "History" at bounding box center [287, 76] width 33 height 26
